Goal: Transaction & Acquisition: Subscribe to service/newsletter

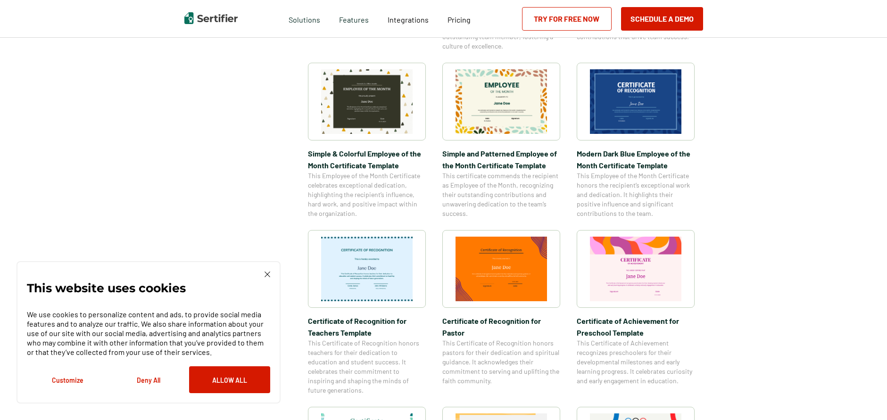
scroll to position [322, 0]
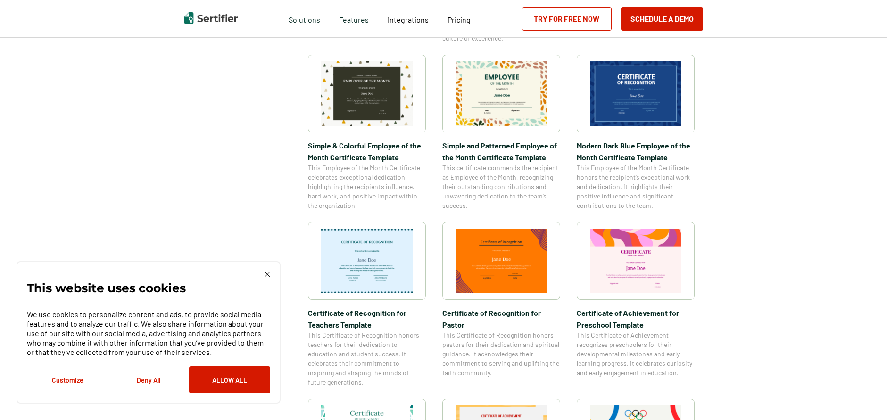
click at [267, 272] on img at bounding box center [268, 275] width 6 height 6
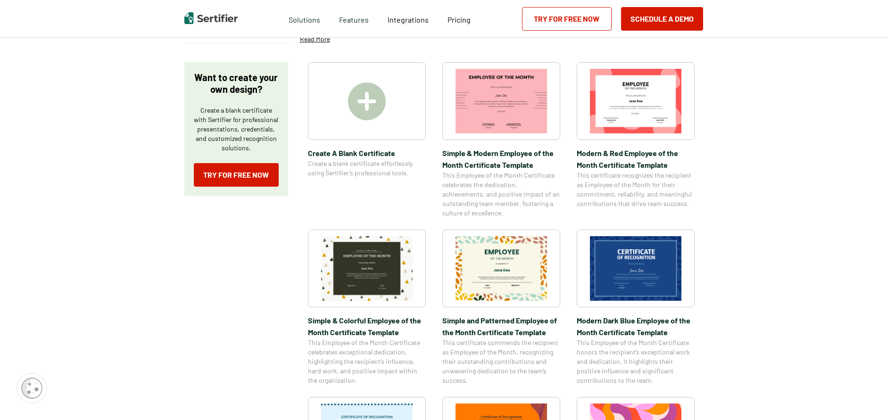
scroll to position [142, 0]
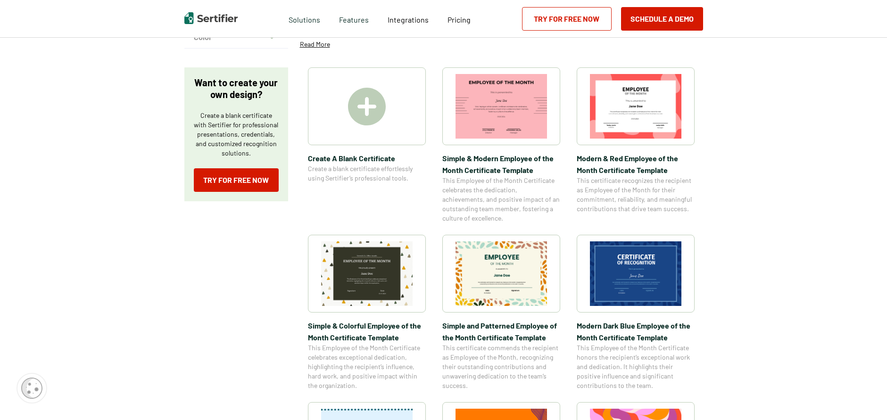
click at [369, 110] on img at bounding box center [367, 107] width 38 height 38
click at [568, 15] on link "Try for Free Now" at bounding box center [567, 19] width 90 height 24
